Goal: Task Accomplishment & Management: Complete application form

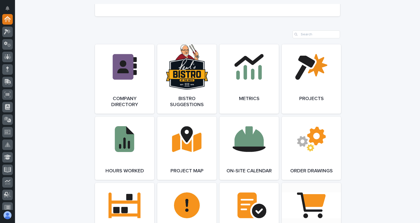
scroll to position [451, 0]
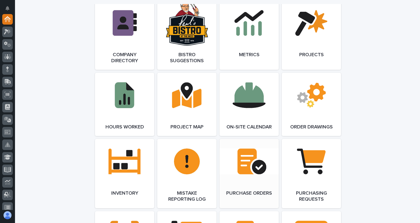
click at [253, 182] on link "Open Link" at bounding box center [249, 173] width 59 height 69
click at [252, 181] on link "Open Link" at bounding box center [249, 173] width 59 height 69
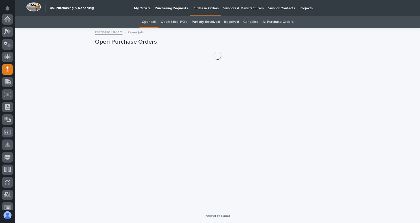
scroll to position [50, 0]
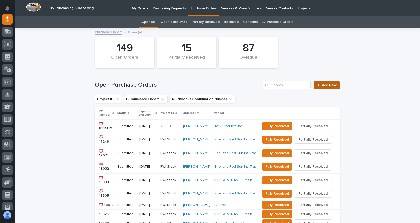
click at [327, 88] on link "Add New" at bounding box center [327, 85] width 26 height 8
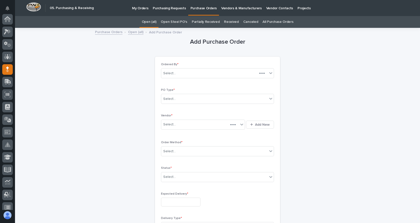
scroll to position [50, 0]
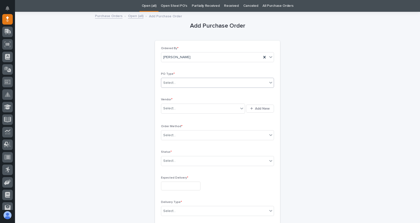
click at [216, 83] on div "Select..." at bounding box center [214, 83] width 106 height 8
click at [167, 101] on div "Paper" at bounding box center [216, 101] width 113 height 9
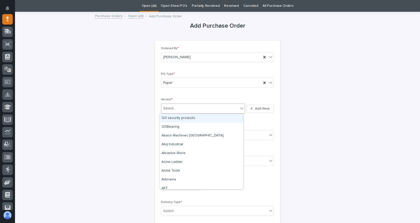
click at [195, 109] on div "Select..." at bounding box center [199, 108] width 77 height 8
type input "**"
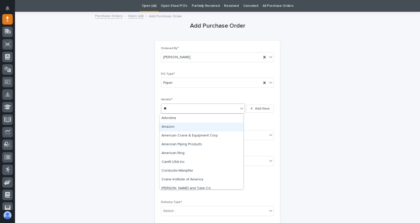
click at [171, 125] on div "Amazon" at bounding box center [202, 126] width 84 height 9
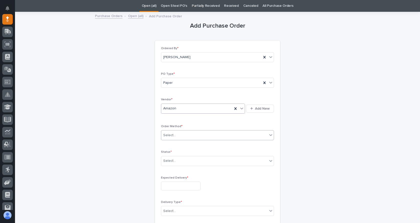
click at [187, 136] on div "Select..." at bounding box center [214, 135] width 106 height 8
click at [179, 144] on div "Online Order" at bounding box center [216, 144] width 113 height 9
click at [184, 164] on div "Select..." at bounding box center [214, 160] width 106 height 8
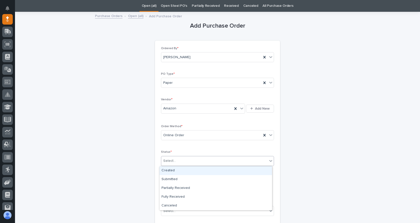
click at [171, 170] on div "Created" at bounding box center [216, 170] width 113 height 9
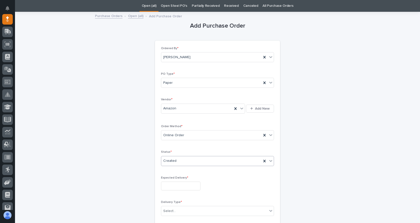
click at [181, 187] on input "text" at bounding box center [181, 185] width 40 height 9
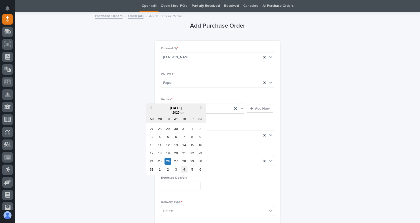
click at [186, 168] on div "4" at bounding box center [184, 169] width 7 height 7
type input "**********"
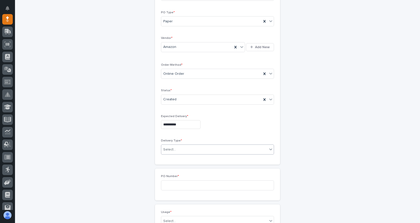
scroll to position [116, 0]
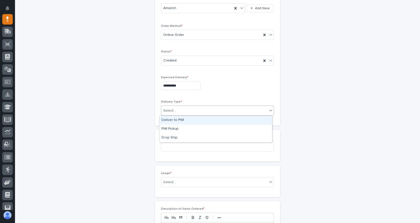
click at [187, 108] on div "Select..." at bounding box center [214, 110] width 106 height 8
click at [176, 121] on div "Deliver to PWI" at bounding box center [216, 120] width 113 height 9
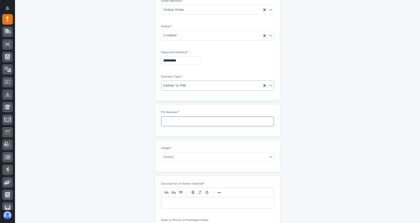
click at [175, 121] on input at bounding box center [217, 121] width 113 height 10
type input "7459JL"
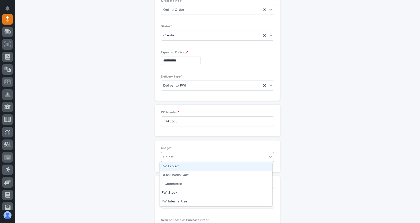
click at [181, 157] on div "Select..." at bounding box center [214, 157] width 106 height 8
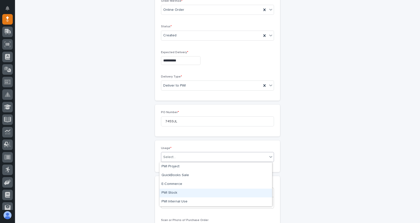
click at [168, 191] on div "PWI Stock" at bounding box center [216, 192] width 113 height 9
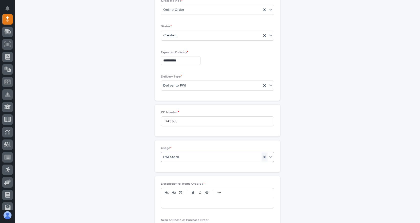
click at [264, 157] on icon at bounding box center [264, 156] width 5 height 5
click at [177, 158] on div "Select..." at bounding box center [214, 157] width 106 height 8
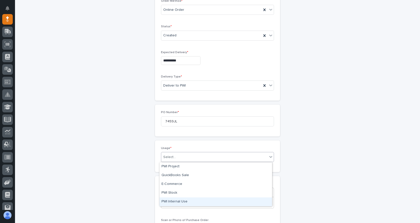
click at [173, 200] on div "PWI Internal Use" at bounding box center [216, 201] width 113 height 9
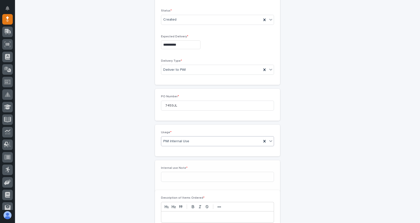
scroll to position [159, 0]
click at [187, 173] on input at bounding box center [217, 174] width 113 height 10
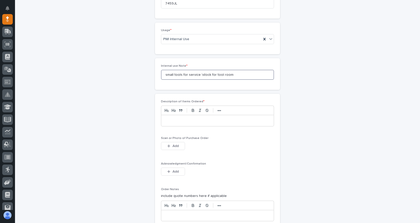
scroll to position [259, 0]
type input "small tools for service \stock for tool room"
click at [190, 122] on p at bounding box center [217, 119] width 105 height 5
click at [162, 120] on div "**********" at bounding box center [217, 119] width 113 height 11
click at [185, 119] on p "**********" at bounding box center [217, 119] width 105 height 5
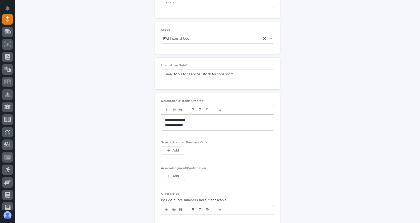
click at [166, 120] on p "**********" at bounding box center [217, 119] width 105 height 5
click at [183, 124] on p "**********" at bounding box center [217, 124] width 105 height 5
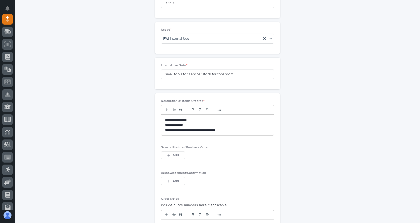
click at [211, 128] on p "**********" at bounding box center [217, 129] width 105 height 5
click at [175, 155] on span "Add" at bounding box center [176, 155] width 6 height 5
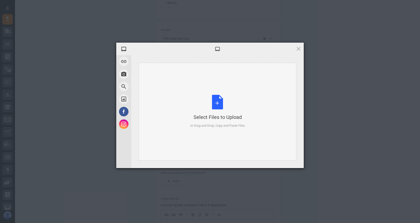
click at [215, 101] on div "Select Files to Upload or Drag and Drop, Copy and Paste Files" at bounding box center [217, 111] width 55 height 33
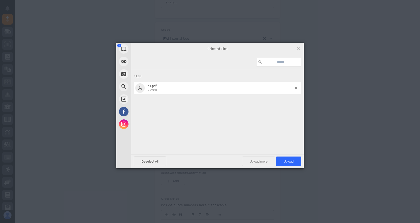
click at [264, 161] on span "Upload more" at bounding box center [258, 161] width 33 height 10
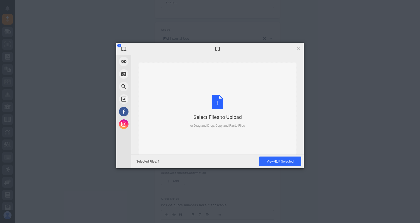
click at [220, 106] on div "Select Files to Upload or Drag and Drop, Copy and Paste Files" at bounding box center [217, 111] width 55 height 33
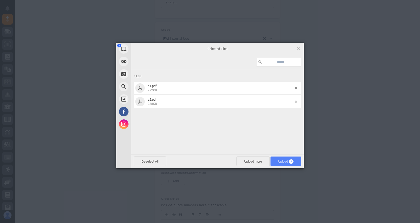
click at [287, 162] on span "Upload 2" at bounding box center [286, 161] width 15 height 4
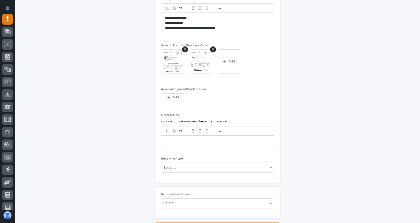
scroll to position [368, 0]
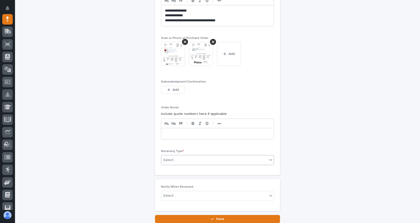
click at [188, 161] on div "Select..." at bounding box center [214, 160] width 106 height 8
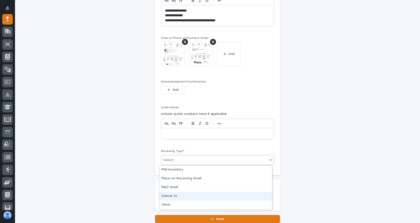
click at [166, 192] on div "Deliver to" at bounding box center [216, 195] width 113 height 9
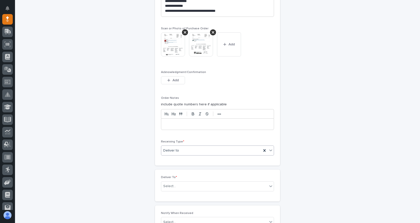
scroll to position [393, 0]
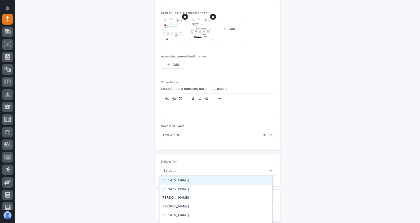
click at [199, 171] on div "Select..." at bounding box center [214, 170] width 106 height 8
type input "****"
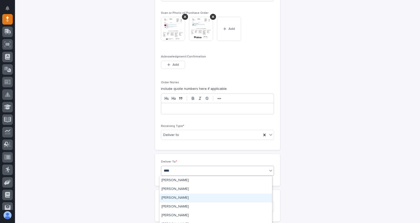
click at [178, 198] on div "[PERSON_NAME]" at bounding box center [216, 197] width 113 height 9
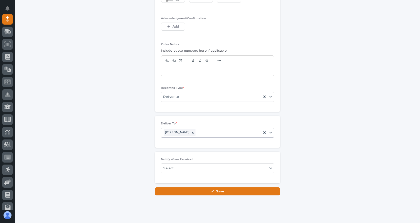
scroll to position [443, 0]
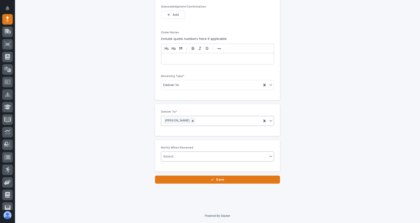
click at [193, 154] on div "Select..." at bounding box center [214, 156] width 106 height 8
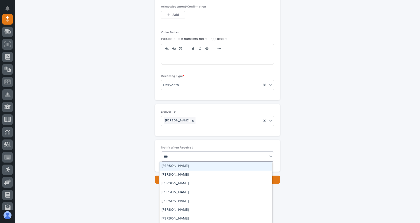
type input "****"
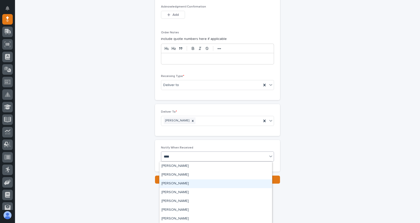
click at [177, 181] on div "[PERSON_NAME]" at bounding box center [216, 183] width 113 height 9
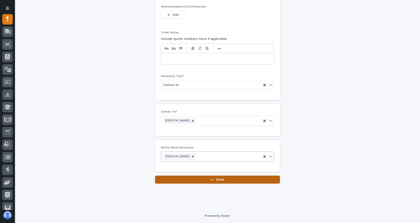
drag, startPoint x: 219, startPoint y: 180, endPoint x: 219, endPoint y: 192, distance: 12.0
click at [219, 181] on span "Save" at bounding box center [220, 179] width 8 height 5
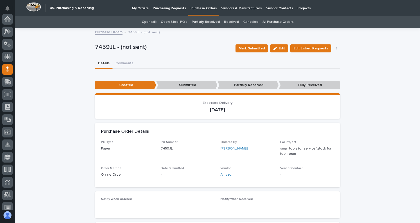
scroll to position [50, 0]
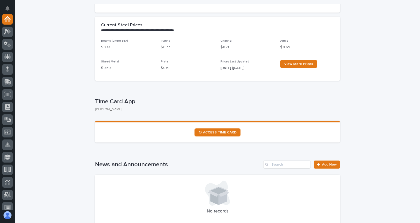
scroll to position [200, 0]
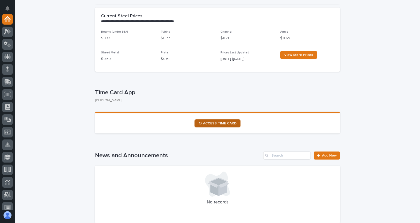
click at [223, 121] on link "⏲ ACCESS TIME CARD" at bounding box center [218, 123] width 46 height 8
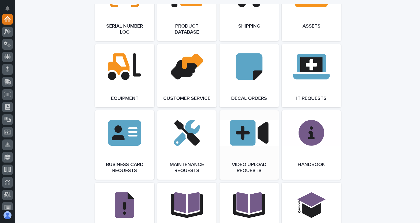
scroll to position [701, 0]
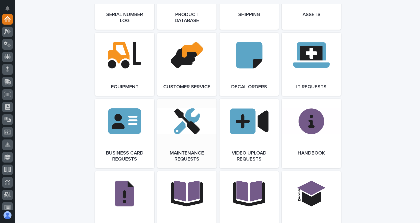
click at [194, 135] on link "Open Link" at bounding box center [186, 133] width 59 height 69
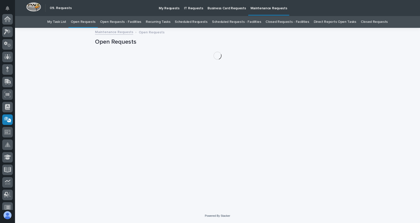
scroll to position [80, 0]
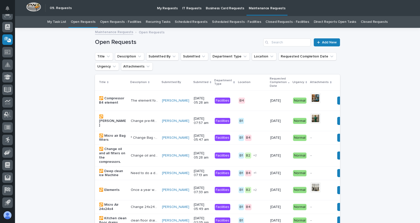
click at [113, 23] on link "Open Requests - Facilities" at bounding box center [120, 22] width 41 height 12
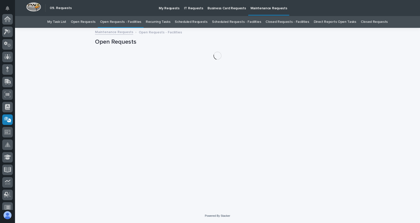
scroll to position [80, 0]
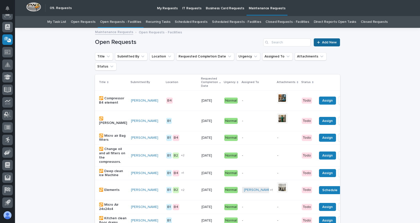
click at [328, 44] on span "Add New" at bounding box center [329, 43] width 15 height 4
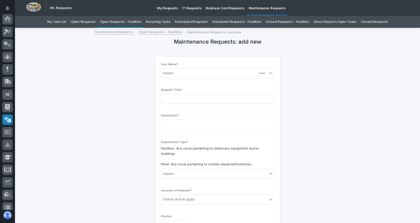
scroll to position [80, 0]
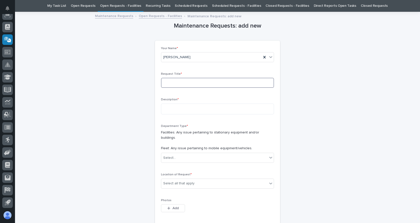
click at [185, 84] on input at bounding box center [217, 83] width 113 height 10
type input "Fill decking lifter"
click at [180, 111] on textarea at bounding box center [217, 108] width 113 height 11
type textarea "**********"
click at [269, 155] on icon at bounding box center [271, 157] width 5 height 5
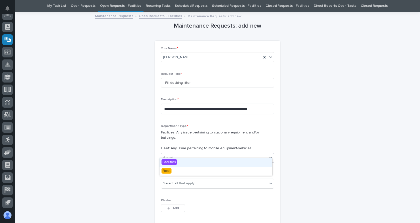
click at [175, 162] on span "Facilities" at bounding box center [170, 162] width 16 height 6
click at [269, 180] on icon at bounding box center [271, 182] width 5 height 5
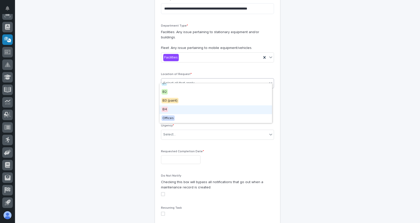
scroll to position [0, 0]
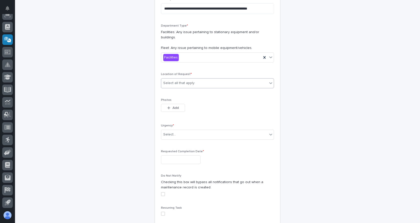
drag, startPoint x: 194, startPoint y: 77, endPoint x: 190, endPoint y: 77, distance: 4.1
click at [191, 79] on div "Select all that apply" at bounding box center [214, 83] width 106 height 8
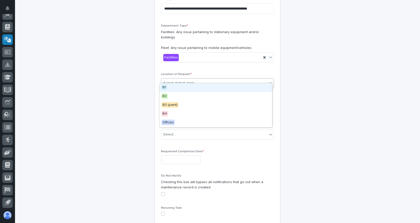
click at [187, 80] on div "Select all that apply" at bounding box center [178, 82] width 31 height 5
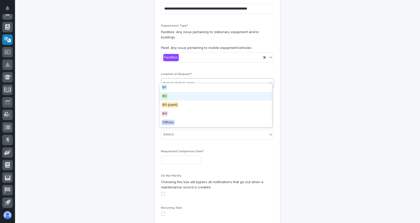
click at [166, 96] on span "B2" at bounding box center [165, 96] width 6 height 6
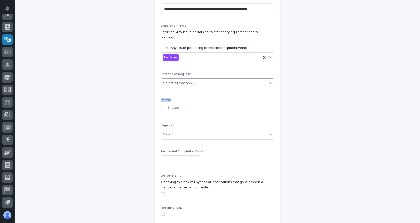
click at [166, 98] on p "Photos" at bounding box center [217, 100] width 113 height 4
click at [167, 106] on icon "button" at bounding box center [168, 108] width 3 height 4
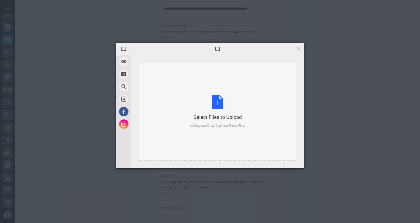
click at [219, 102] on div "Select Files to Upload or Drag and Drop, Copy and Paste Files" at bounding box center [217, 111] width 55 height 33
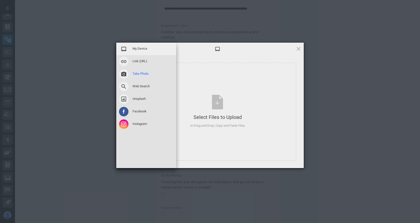
click at [121, 73] on span at bounding box center [124, 74] width 10 height 10
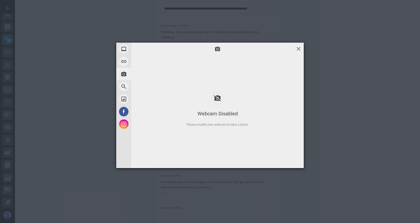
click at [300, 48] on span at bounding box center [299, 49] width 6 height 6
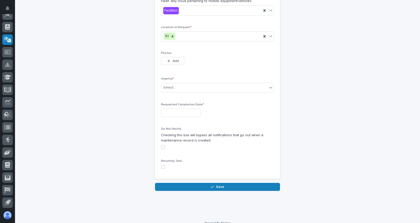
scroll to position [165, 0]
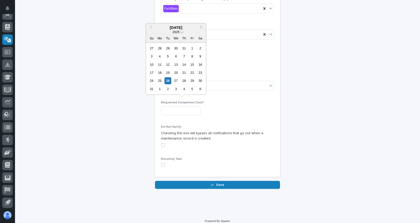
click at [176, 107] on input "text" at bounding box center [181, 110] width 40 height 9
click at [167, 80] on div "26" at bounding box center [168, 80] width 7 height 7
type input "**********"
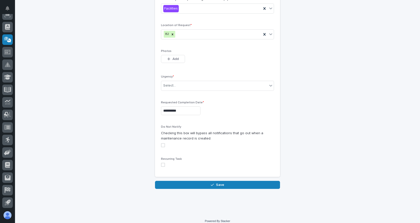
click at [162, 143] on span at bounding box center [163, 145] width 4 height 4
click at [220, 182] on span "Save" at bounding box center [220, 184] width 8 height 5
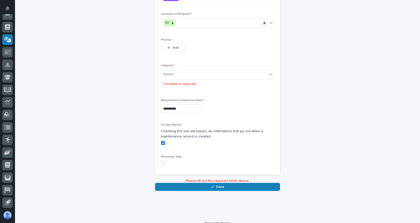
scroll to position [178, 0]
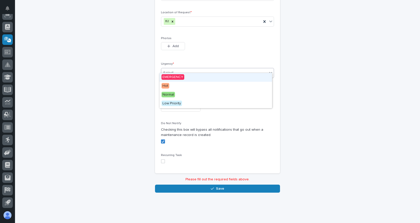
click at [266, 71] on div "Select..." at bounding box center [214, 73] width 106 height 8
click at [166, 85] on span "Hot" at bounding box center [166, 86] width 8 height 6
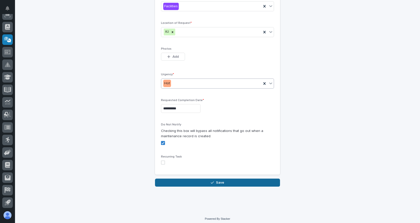
scroll to position [165, 0]
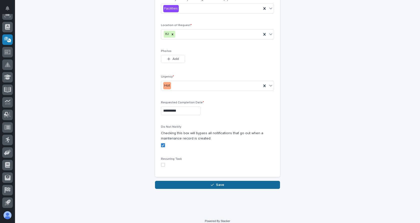
click at [219, 180] on button "Save" at bounding box center [217, 184] width 125 height 8
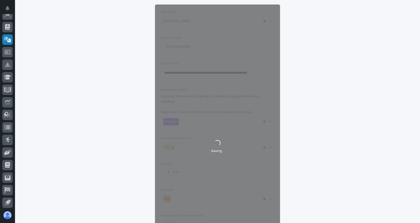
scroll to position [75, 0]
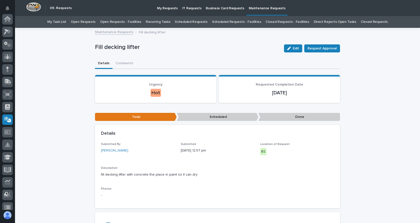
scroll to position [80, 0]
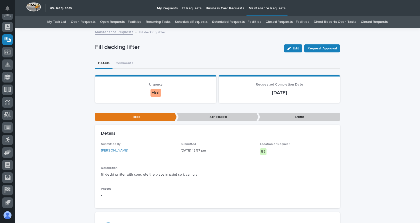
click at [117, 22] on link "Open Requests - Facilities" at bounding box center [120, 22] width 41 height 12
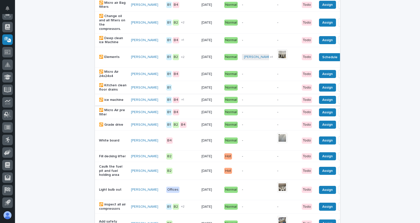
scroll to position [150, 0]
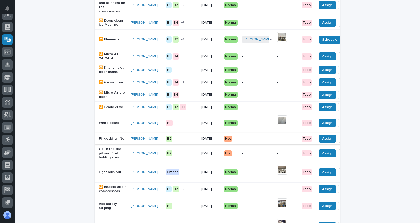
click at [343, 141] on span "Done" at bounding box center [347, 138] width 9 height 6
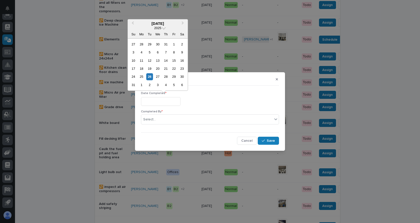
click at [170, 99] on input "text" at bounding box center [161, 101] width 40 height 9
click at [150, 77] on div "26" at bounding box center [149, 76] width 7 height 7
type input "**********"
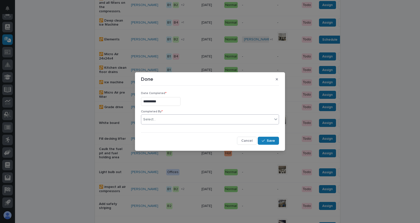
click at [162, 121] on div "Select..." at bounding box center [206, 119] width 131 height 8
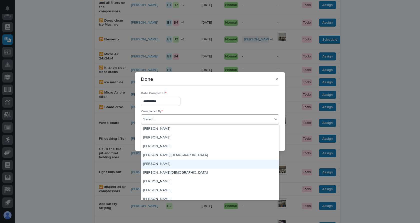
click at [155, 163] on div "[PERSON_NAME]" at bounding box center [210, 163] width 138 height 9
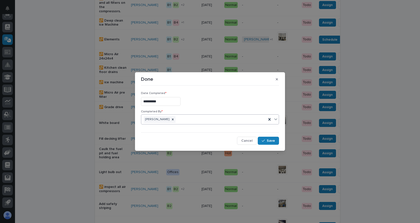
drag, startPoint x: 276, startPoint y: 138, endPoint x: 239, endPoint y: 169, distance: 48.0
click at [276, 138] on button "Save" at bounding box center [268, 140] width 21 height 8
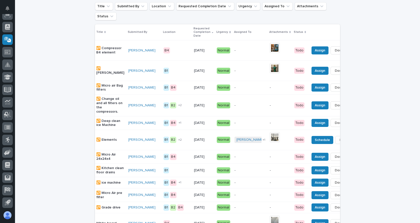
scroll to position [0, 0]
